Goal: Task Accomplishment & Management: Manage account settings

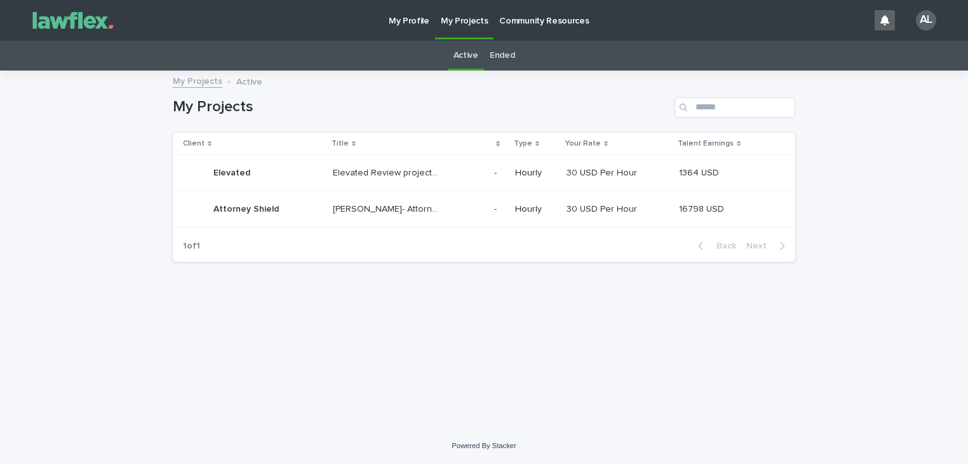
click at [251, 203] on p "Attorney Shield" at bounding box center [247, 207] width 68 height 13
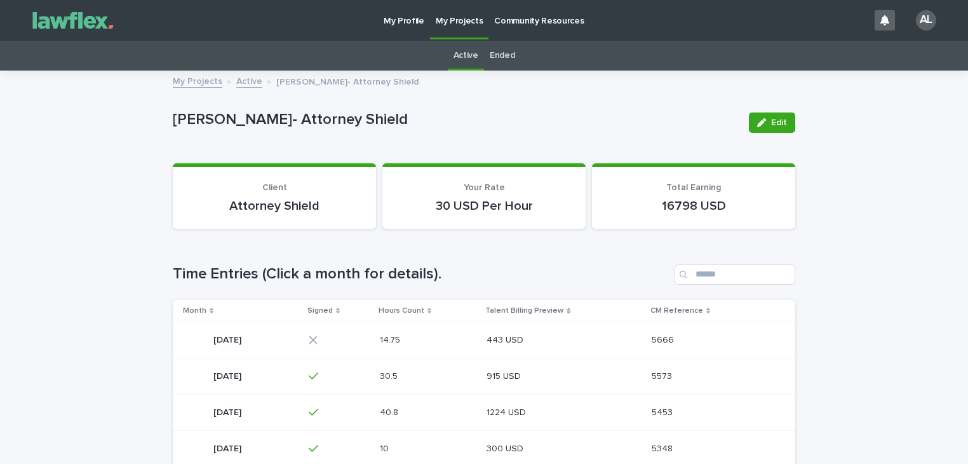
click at [222, 327] on div "[DATE] [DATE]" at bounding box center [241, 339] width 116 height 25
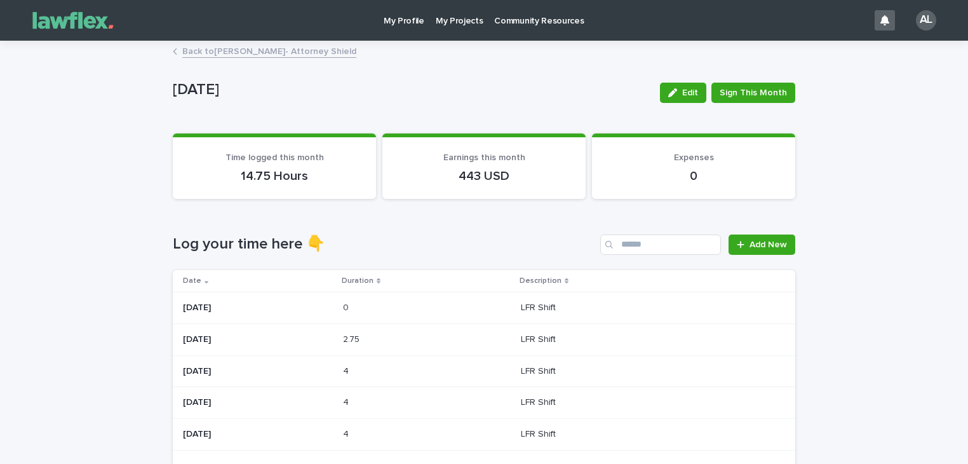
click at [211, 300] on div "[DATE]" at bounding box center [258, 306] width 150 height 13
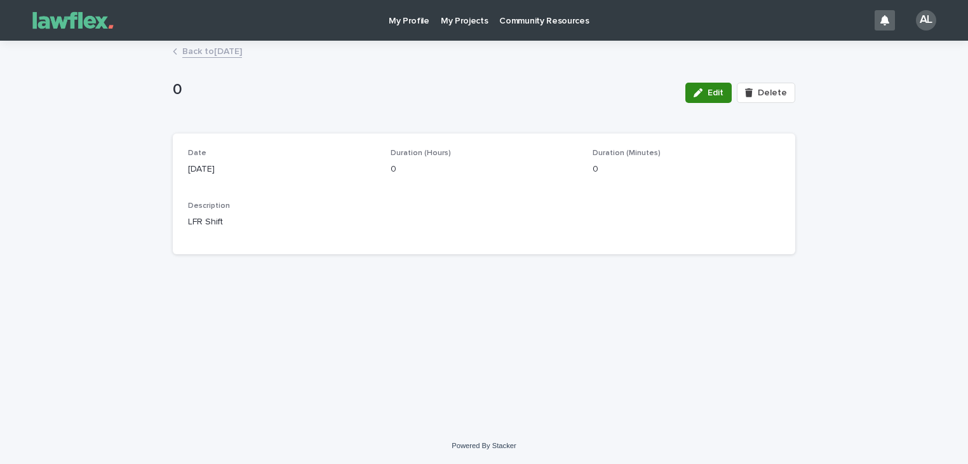
click at [725, 87] on button "Edit" at bounding box center [708, 93] width 46 height 20
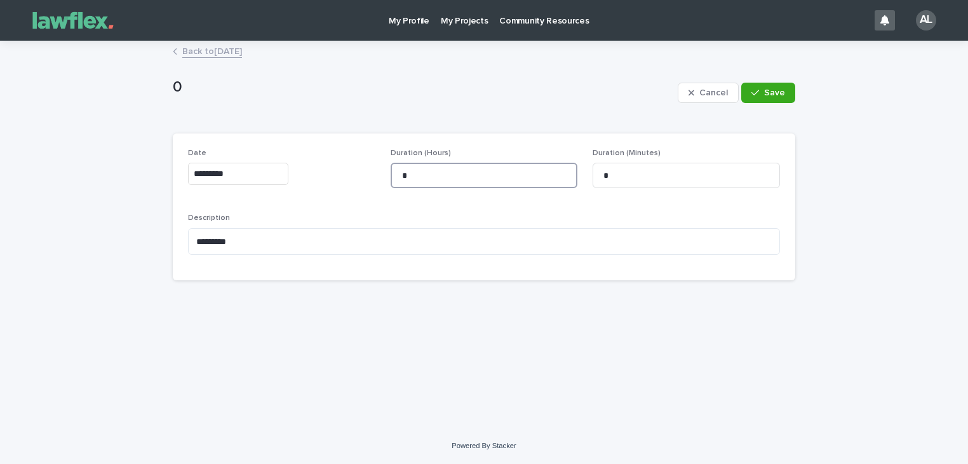
click at [435, 177] on input "*" at bounding box center [484, 175] width 187 height 25
type input "*"
click at [771, 92] on span "Save" at bounding box center [774, 92] width 21 height 9
